Goal: Task Accomplishment & Management: Manage account settings

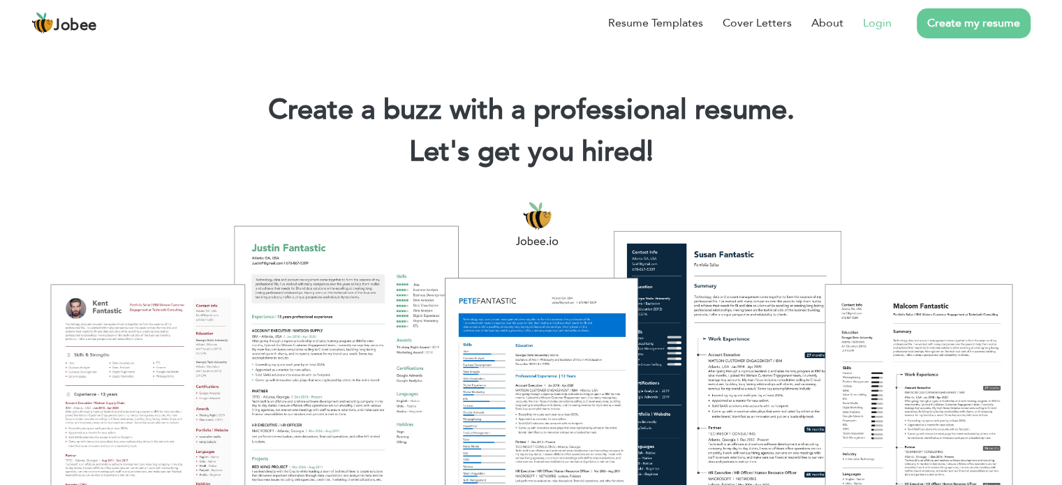
click at [865, 22] on link "Login" at bounding box center [877, 23] width 29 height 17
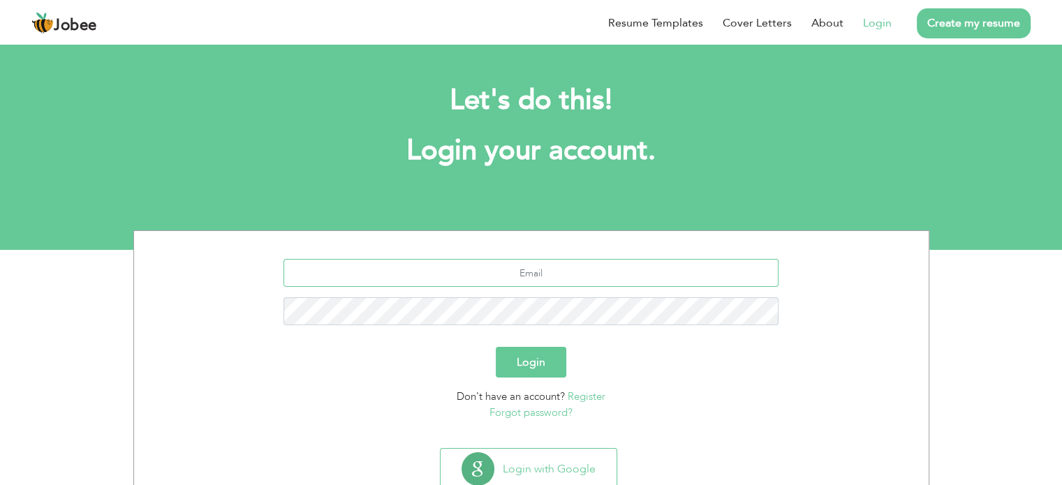
click at [614, 273] on input "text" at bounding box center [531, 273] width 495 height 28
paste input "[EMAIL_ADDRESS][DOMAIN_NAME]"
type input "[EMAIL_ADDRESS][DOMAIN_NAME]"
click at [548, 363] on button "Login" at bounding box center [531, 362] width 71 height 31
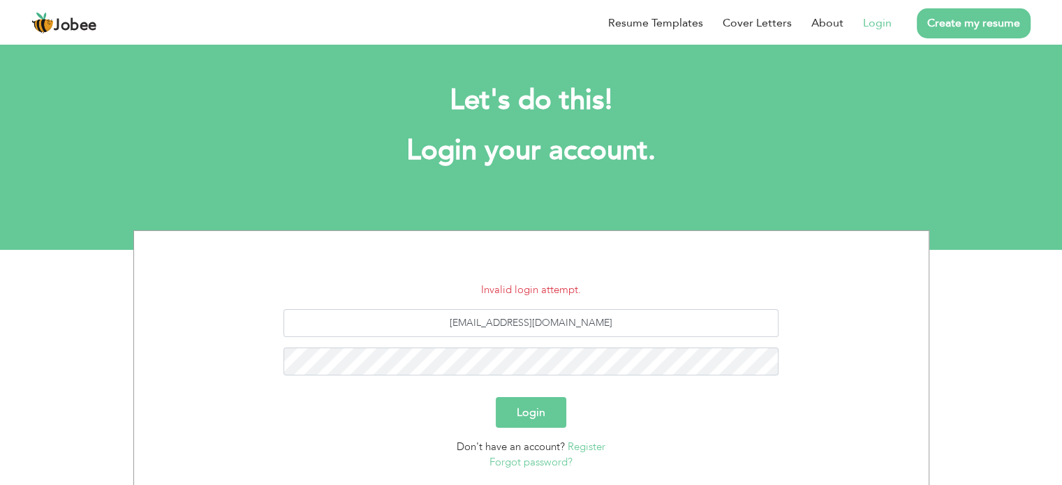
click at [543, 404] on button "Login" at bounding box center [531, 412] width 71 height 31
click at [536, 414] on button "Login" at bounding box center [531, 412] width 71 height 31
click at [649, 319] on input "Syedfaizanhussainabidi@gamil.com" at bounding box center [531, 323] width 495 height 28
paste input "ma"
paste input "text"
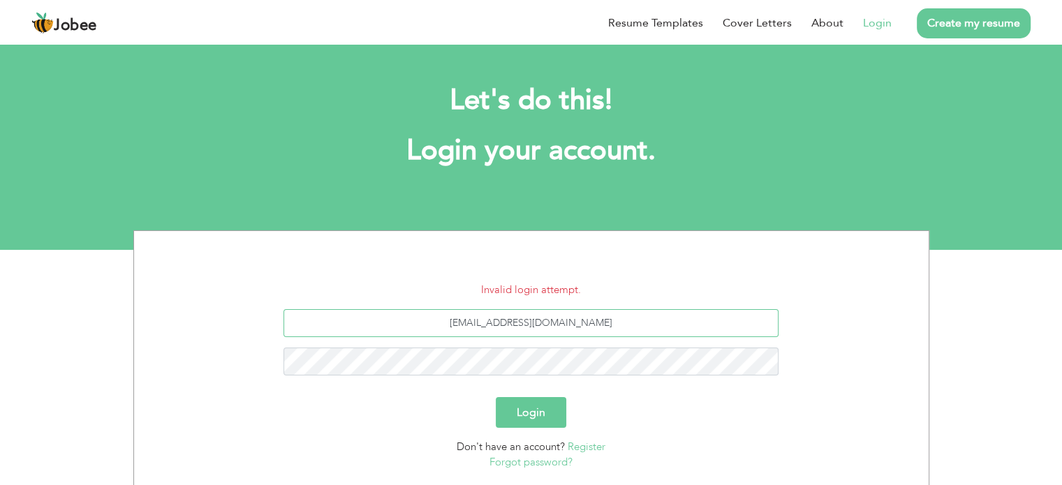
type input "[EMAIL_ADDRESS][DOMAIN_NAME]"
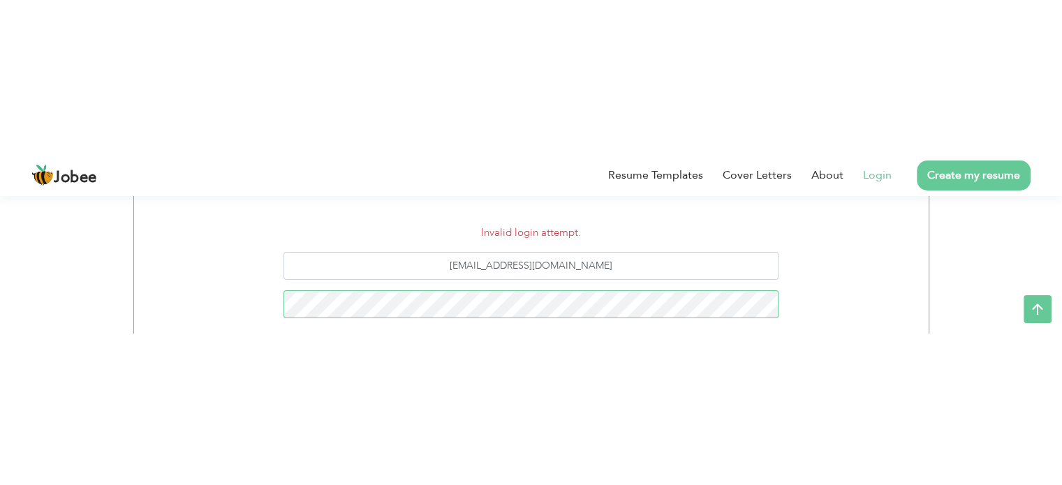
scroll to position [94, 0]
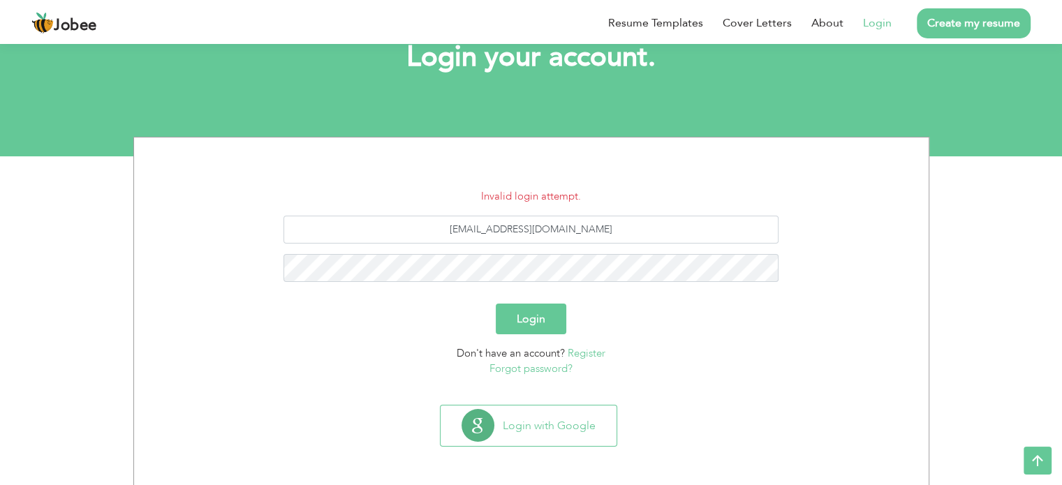
click at [889, 182] on section "Invalid login attempt. Syedfaizanhussainabidi@gmail.com Login Don't have an acc…" at bounding box center [532, 269] width 774 height 262
click at [542, 314] on button "Login" at bounding box center [531, 319] width 71 height 31
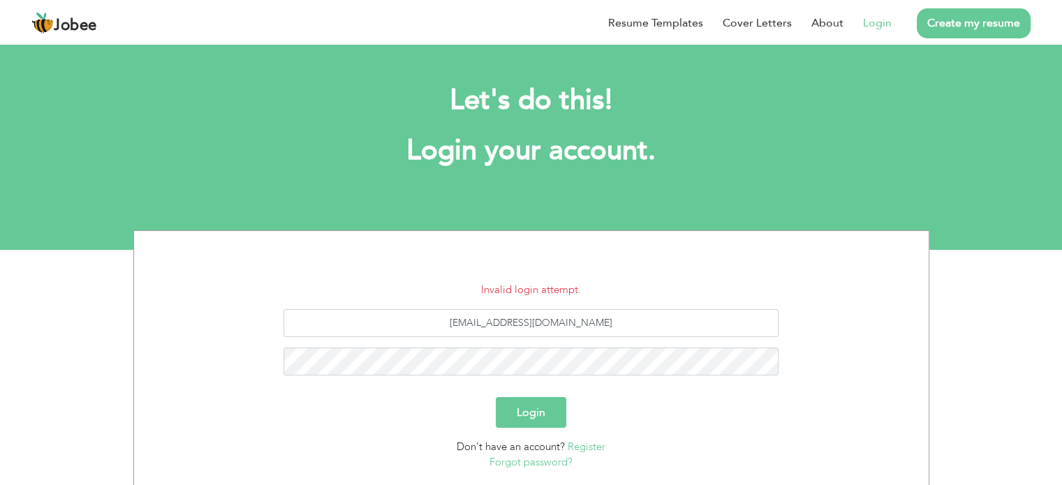
click at [594, 427] on div "Login" at bounding box center [532, 412] width 774 height 31
click at [543, 421] on button "Login" at bounding box center [531, 412] width 71 height 31
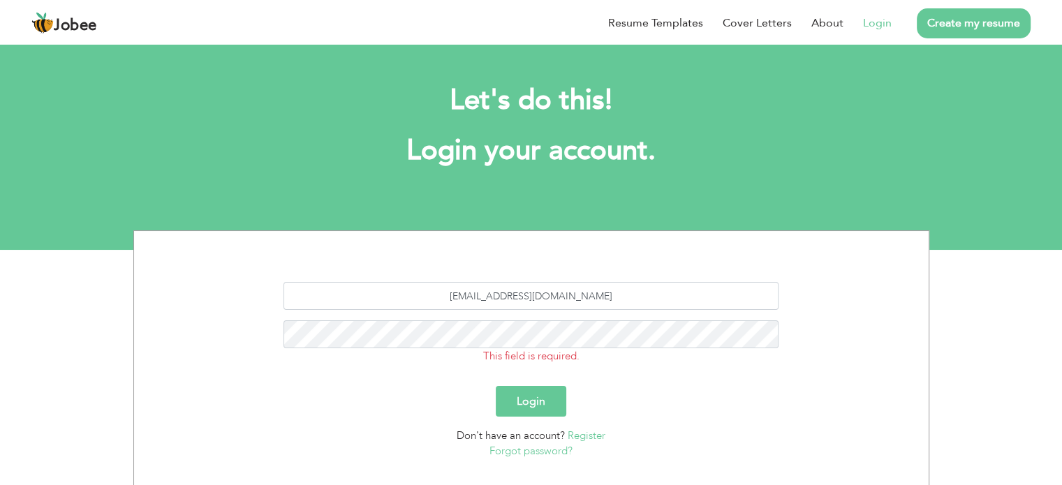
click at [559, 406] on button "Login" at bounding box center [531, 401] width 71 height 31
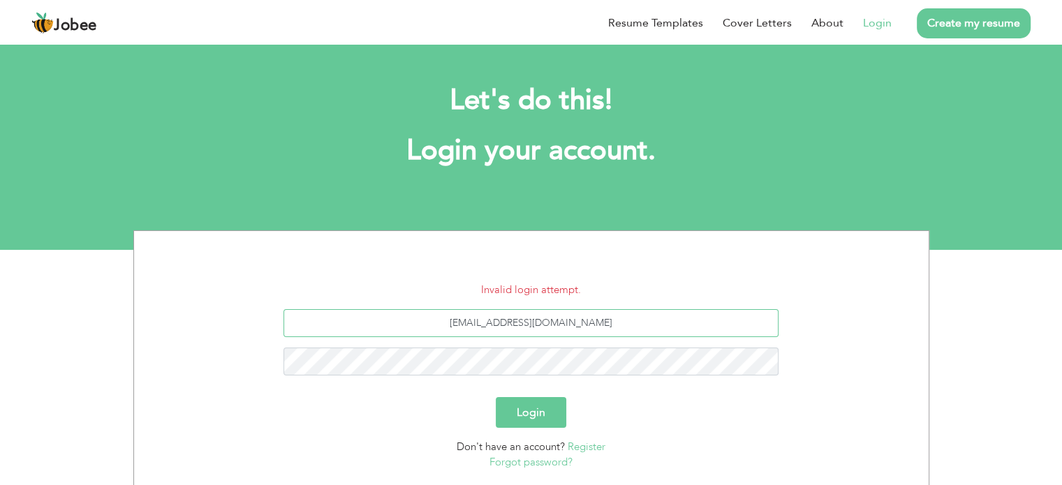
click at [620, 330] on input "[EMAIL_ADDRESS][DOMAIN_NAME]" at bounding box center [531, 323] width 495 height 28
click at [551, 411] on button "Login" at bounding box center [531, 412] width 71 height 31
click at [548, 425] on button "Login" at bounding box center [531, 412] width 71 height 31
click at [584, 309] on input "[EMAIL_ADDRESS][DOMAIN_NAME]" at bounding box center [531, 323] width 495 height 28
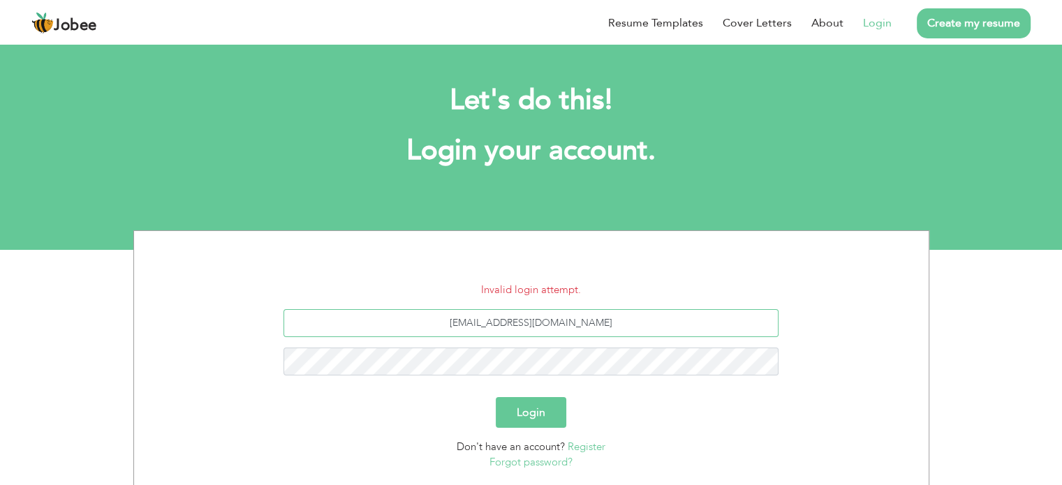
click at [650, 324] on input "[EMAIL_ADDRESS][DOMAIN_NAME]" at bounding box center [531, 323] width 495 height 28
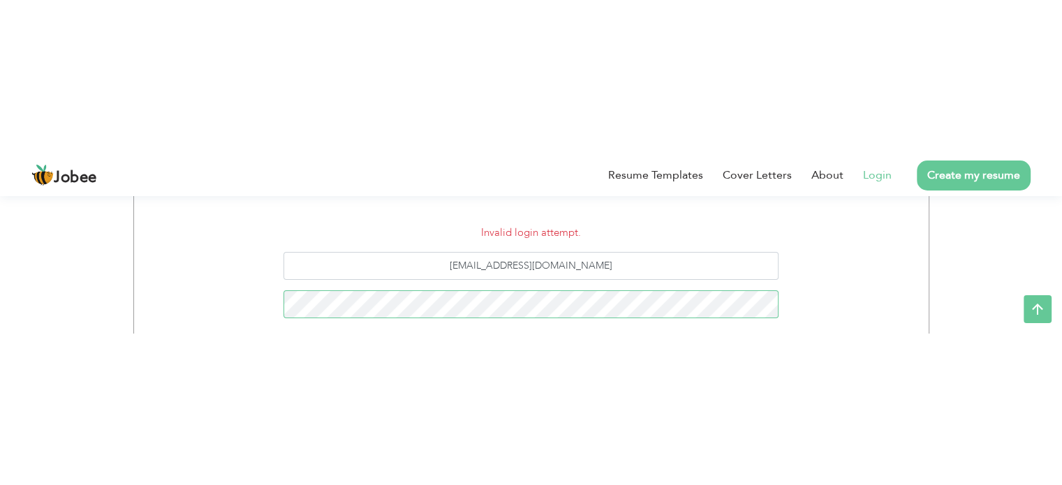
scroll to position [94, 0]
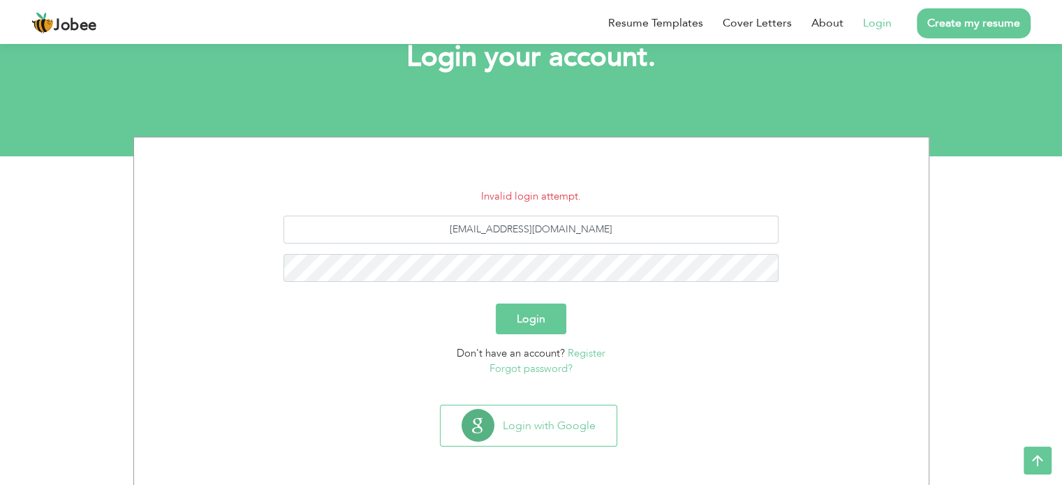
click at [766, 319] on div "Login" at bounding box center [532, 319] width 774 height 31
click at [673, 231] on input "Syedfaizanhussainabidi@gmail.com" at bounding box center [531, 230] width 495 height 28
click at [390, 233] on input "Syedfaizanhussainabidi@gmail.com" at bounding box center [531, 230] width 495 height 28
click at [459, 228] on input "Syedfaizanhussainabidi@gmail.com" at bounding box center [531, 230] width 495 height 28
type input "syedfaizanhussainabidi@gmail.com"
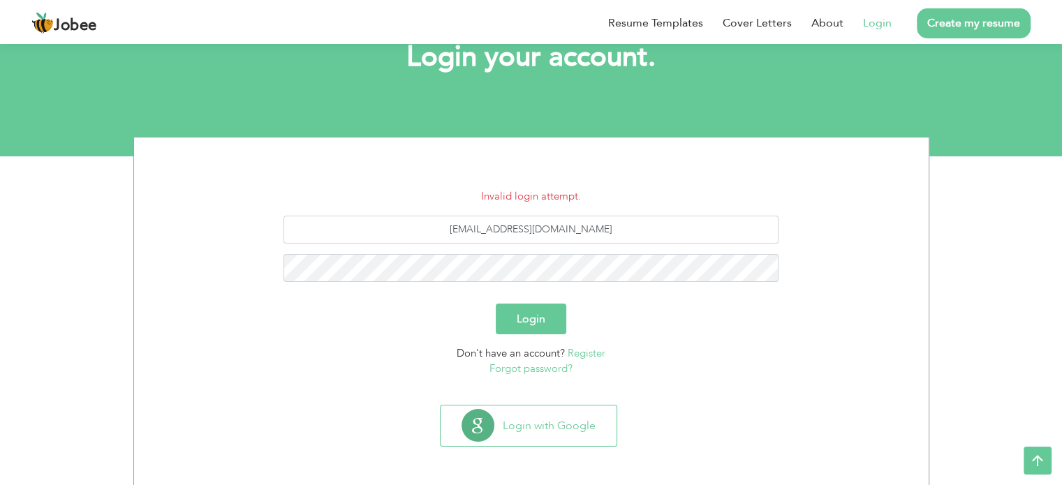
click at [793, 332] on div "Login" at bounding box center [532, 319] width 774 height 31
click at [524, 321] on button "Login" at bounding box center [531, 319] width 71 height 31
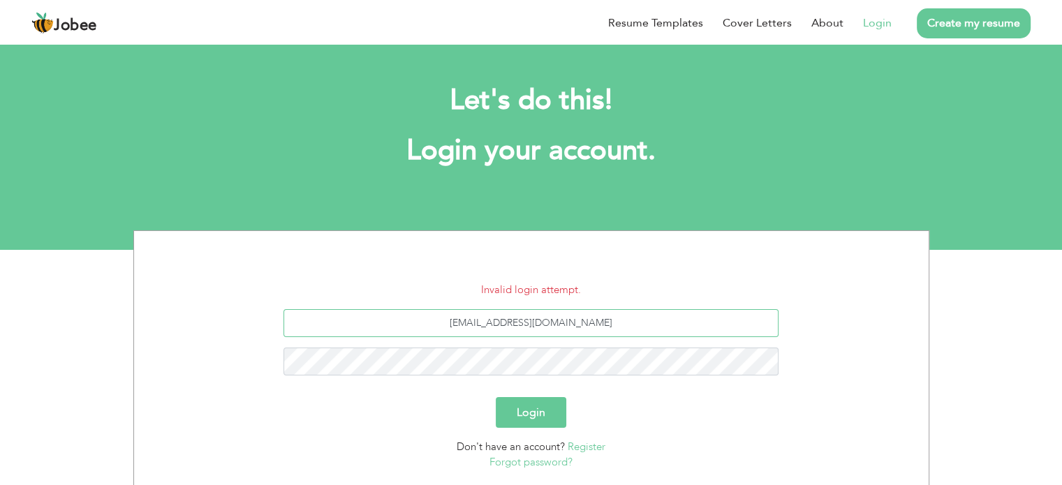
click at [617, 315] on input "[EMAIL_ADDRESS][DOMAIN_NAME]" at bounding box center [531, 323] width 495 height 28
type input "dabeer.hasan@gmail.com"
click at [496, 397] on button "Login" at bounding box center [531, 412] width 71 height 31
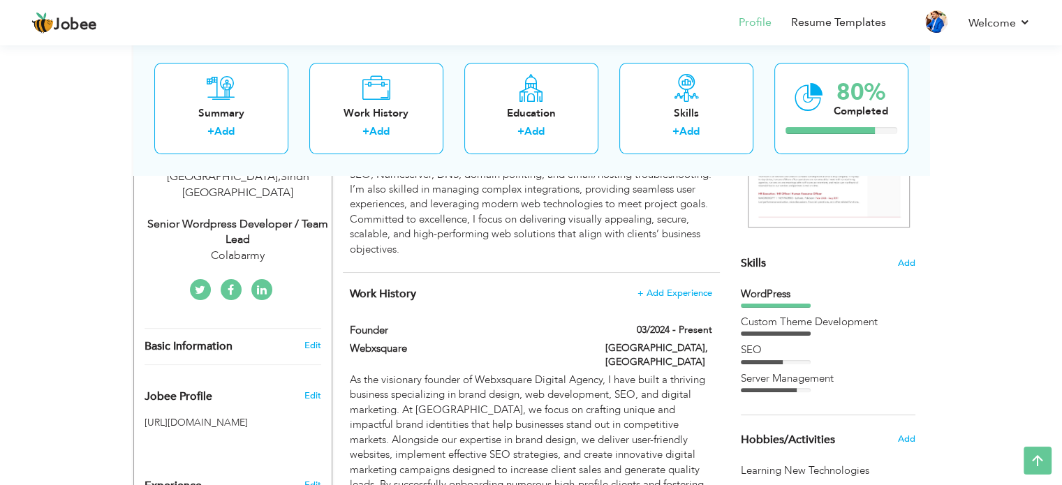
scroll to position [92, 0]
